Goal: Task Accomplishment & Management: Manage account settings

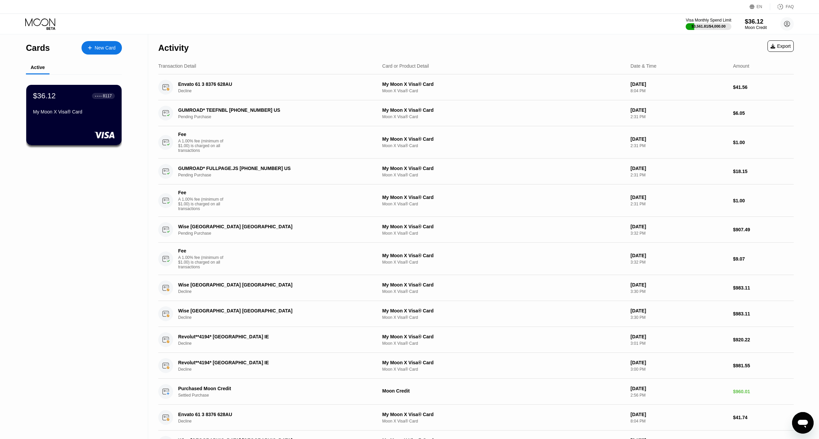
click at [126, 101] on div "Cards New Card Active $36.12 ● ● ● ● 8117 My Moon X Visa® Card" at bounding box center [74, 292] width 148 height 517
click at [120, 100] on div "$36.12 ● ● ● ● 8117 My Moon X Visa® Card" at bounding box center [73, 115] width 95 height 60
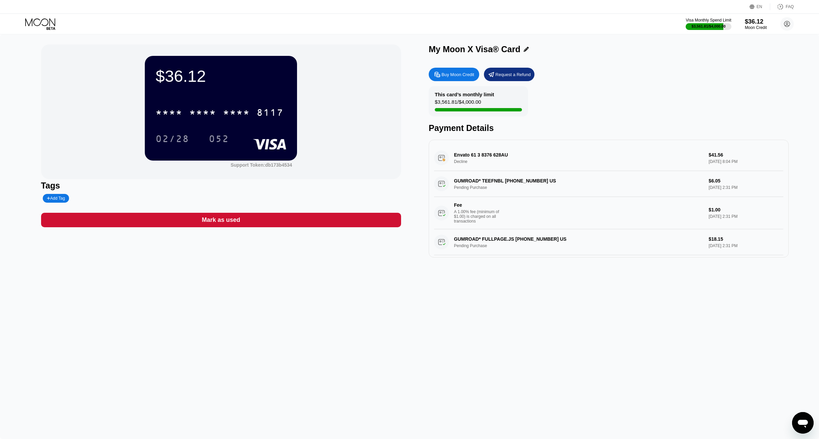
click at [279, 98] on div "$36.12 * * * * * * * * * * * * 8117 02/28 052" at bounding box center [221, 108] width 152 height 104
click at [273, 110] on div "* * * * * * * * * * * * 8117" at bounding box center [220, 112] width 136 height 17
click at [177, 135] on div "02/28" at bounding box center [173, 138] width 44 height 17
click at [217, 144] on div "052" at bounding box center [219, 139] width 20 height 11
